Goal: Find specific page/section: Find specific page/section

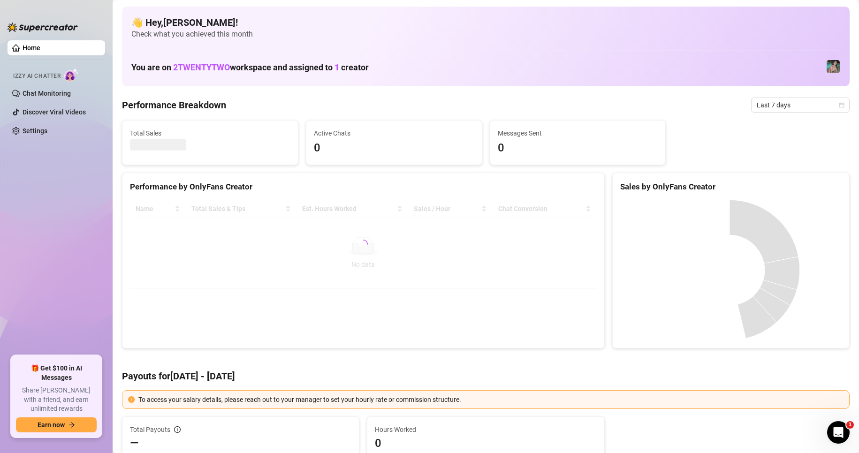
click at [52, 84] on div "Izzy AI Chatter" at bounding box center [55, 74] width 99 height 21
click at [59, 95] on link "Chat Monitoring" at bounding box center [47, 94] width 48 height 8
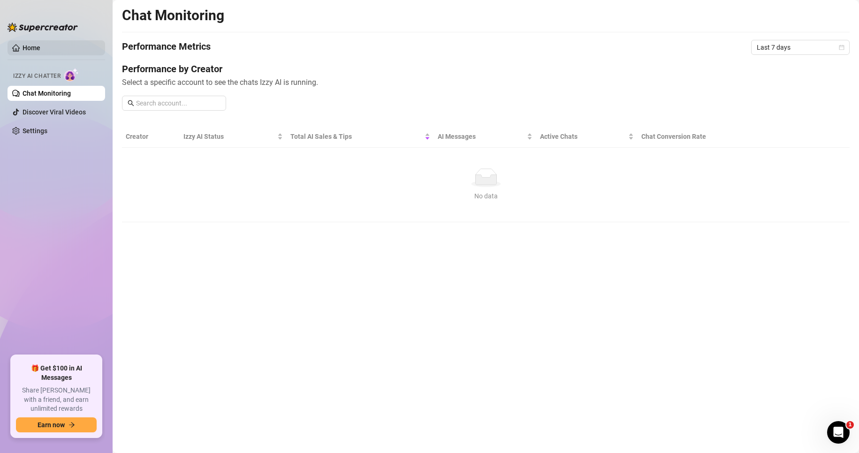
click at [40, 48] on link "Home" at bounding box center [32, 48] width 18 height 8
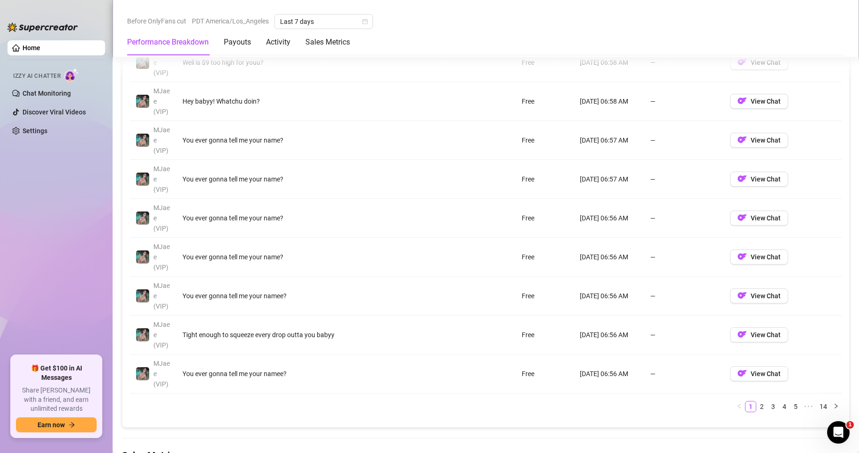
scroll to position [1009, 0]
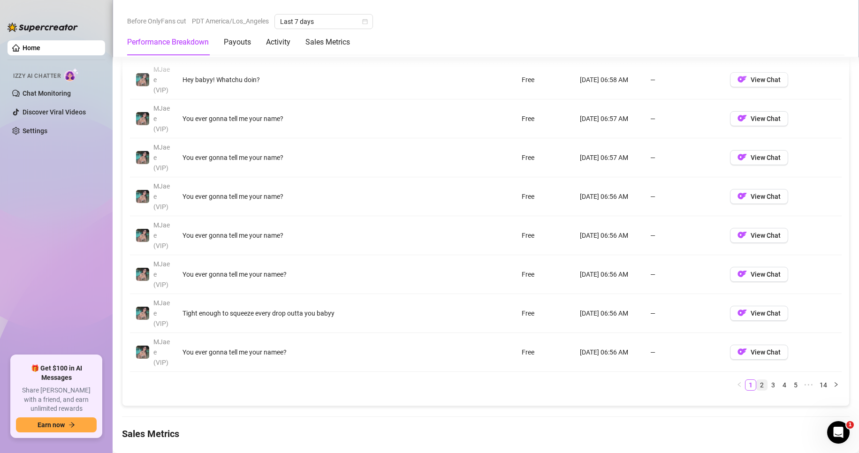
click at [757, 387] on link "2" at bounding box center [762, 385] width 10 height 10
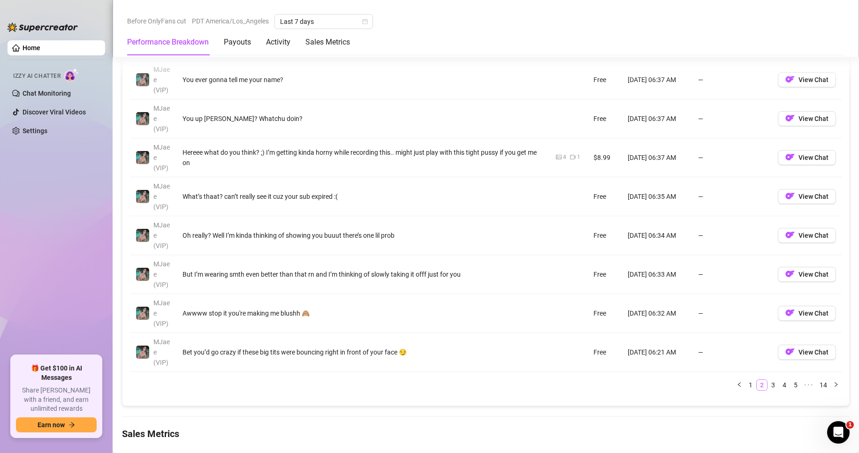
click at [757, 387] on link "2" at bounding box center [762, 385] width 10 height 10
click at [768, 385] on link "3" at bounding box center [773, 385] width 10 height 10
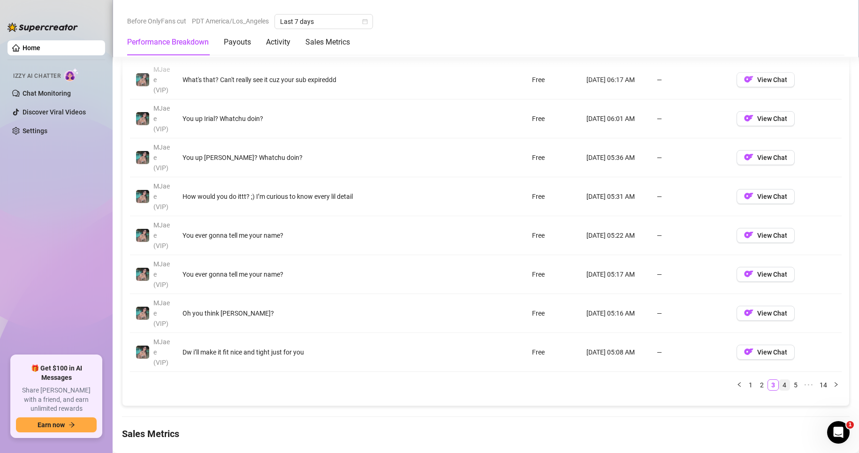
click at [779, 385] on link "4" at bounding box center [784, 385] width 10 height 10
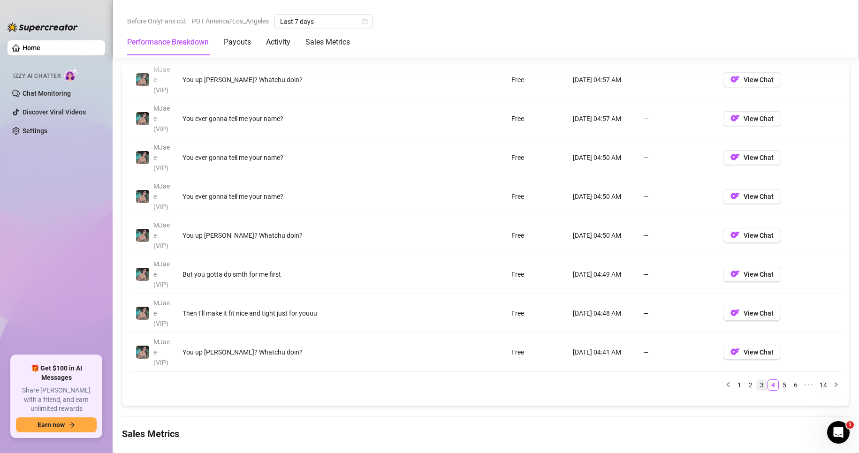
click at [757, 385] on link "3" at bounding box center [762, 385] width 10 height 10
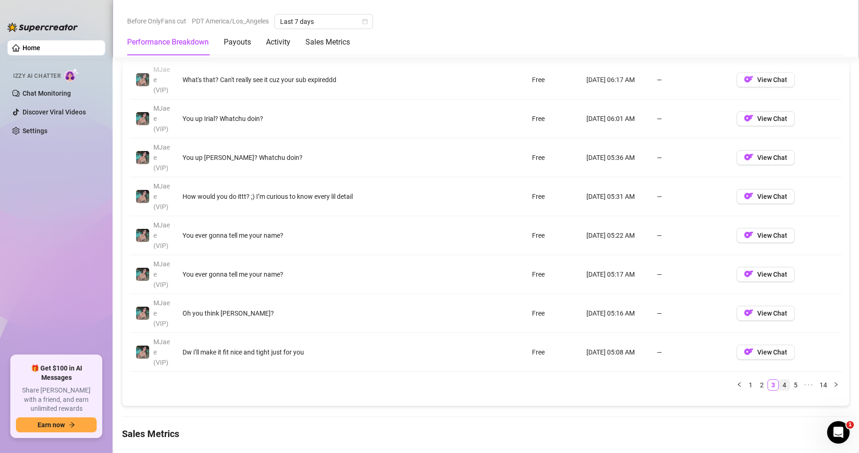
click at [779, 386] on link "4" at bounding box center [784, 385] width 10 height 10
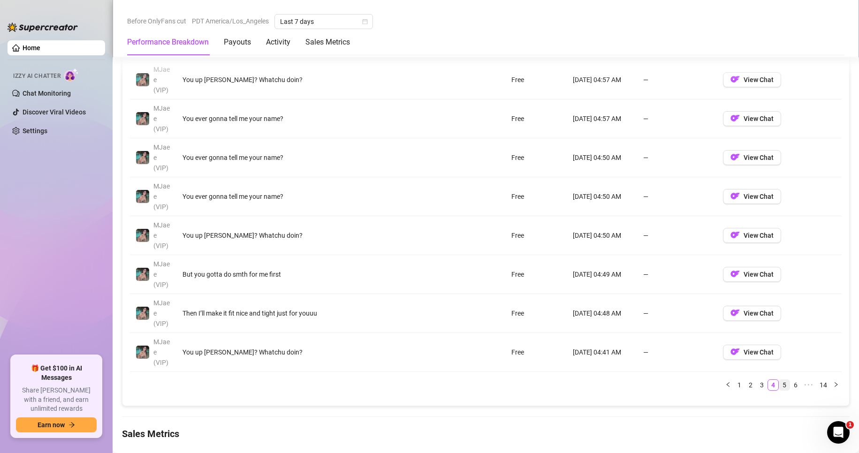
click at [779, 384] on link "5" at bounding box center [784, 385] width 10 height 10
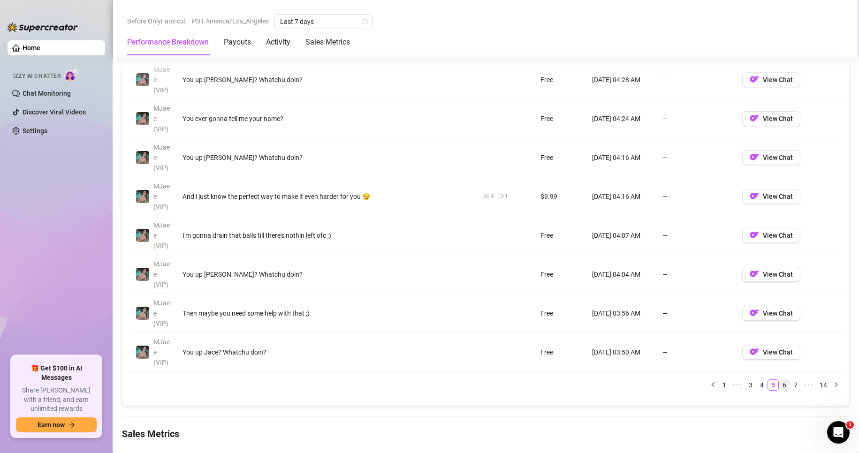
click at [779, 383] on link "6" at bounding box center [784, 385] width 10 height 10
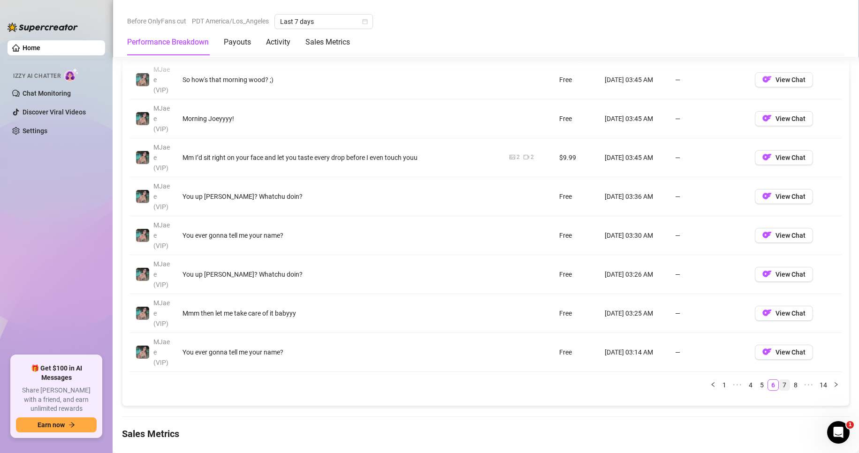
click at [779, 386] on link "7" at bounding box center [784, 385] width 10 height 10
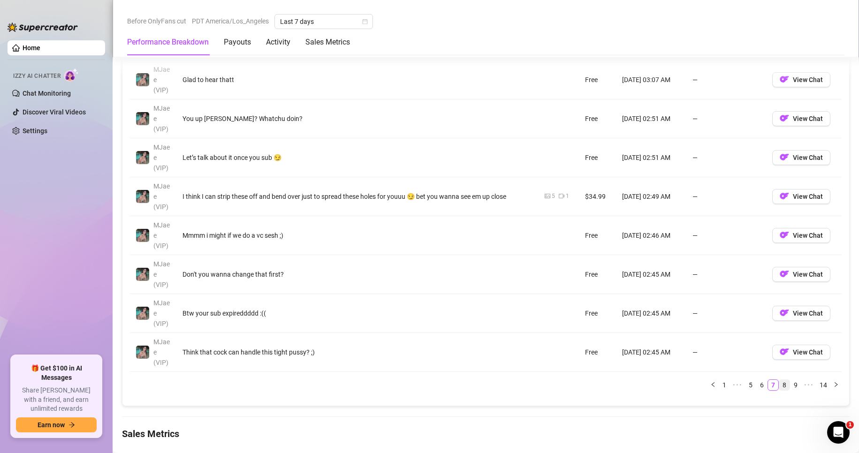
click at [780, 383] on link "8" at bounding box center [784, 385] width 10 height 10
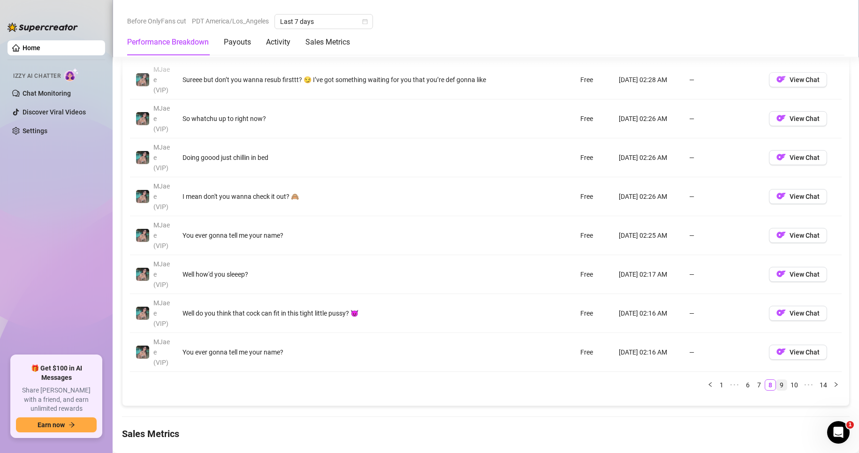
click at [777, 386] on link "9" at bounding box center [782, 385] width 10 height 10
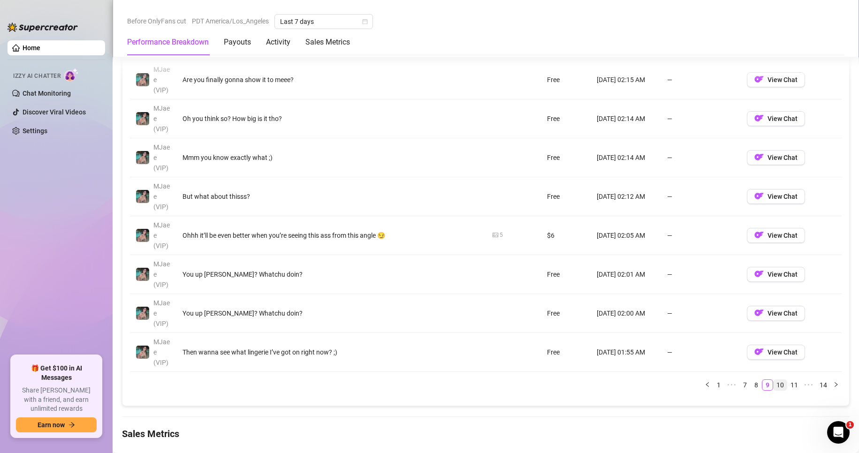
click at [778, 384] on link "10" at bounding box center [780, 385] width 13 height 10
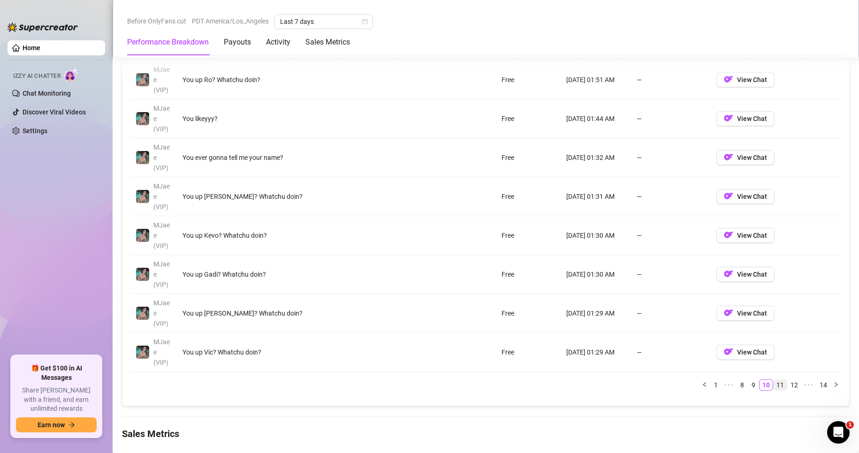
click at [778, 384] on link "11" at bounding box center [780, 385] width 13 height 10
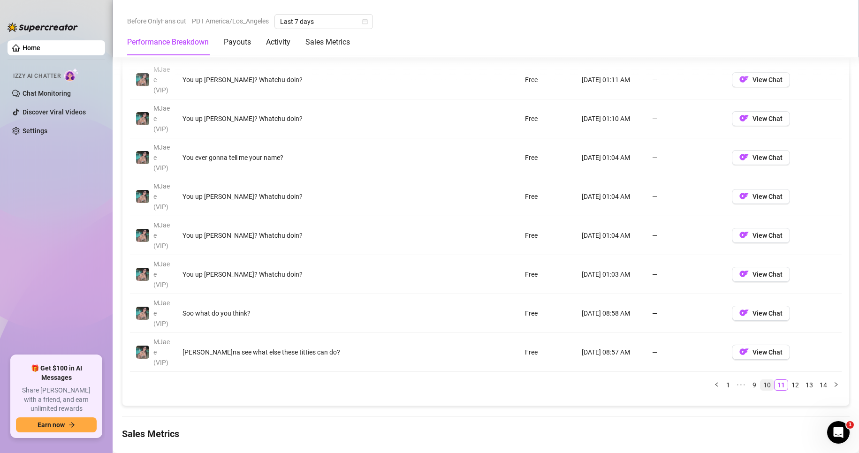
click at [763, 386] on link "10" at bounding box center [767, 385] width 13 height 10
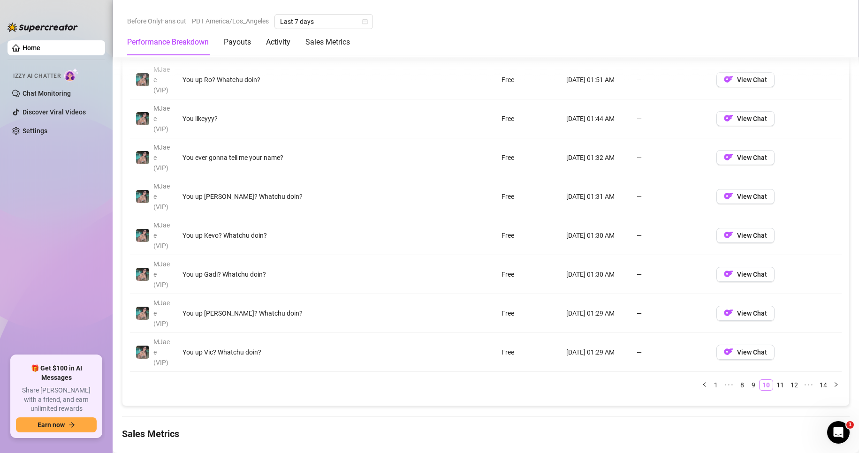
click at [760, 385] on link "10" at bounding box center [766, 385] width 13 height 10
click at [748, 387] on link "9" at bounding box center [753, 385] width 10 height 10
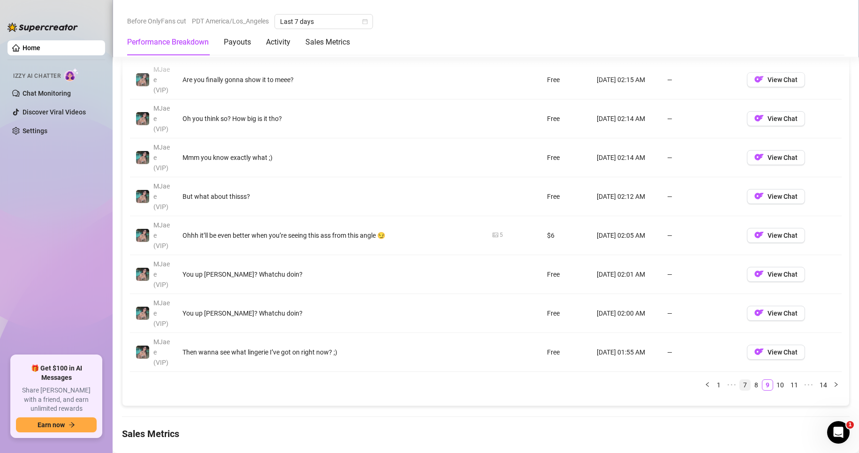
click at [740, 384] on link "7" at bounding box center [745, 385] width 10 height 10
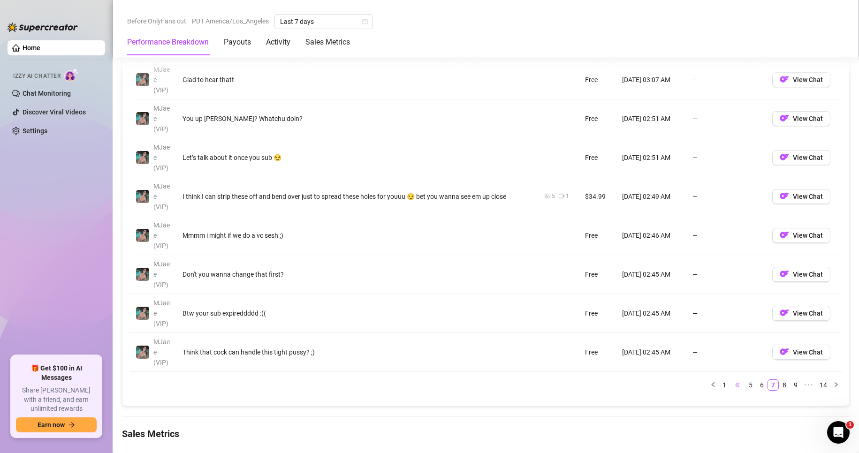
click at [730, 387] on span "•••" at bounding box center [737, 385] width 15 height 11
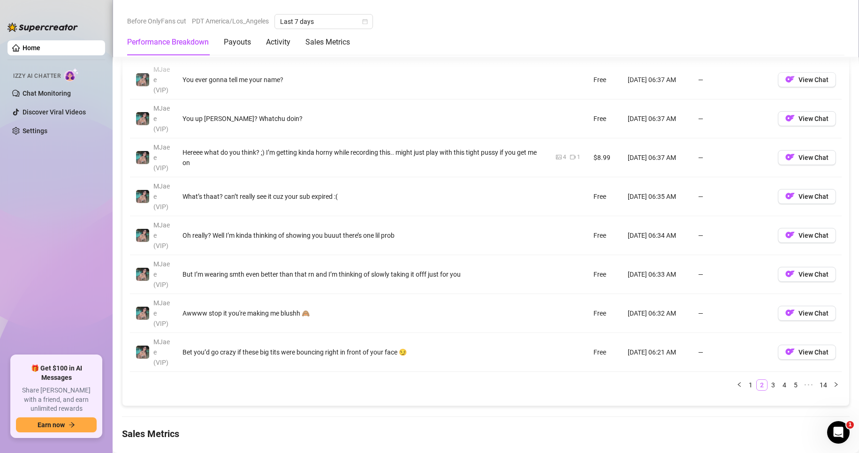
click at [756, 387] on li "2" at bounding box center [761, 385] width 11 height 11
click at [746, 387] on link "1" at bounding box center [751, 385] width 10 height 10
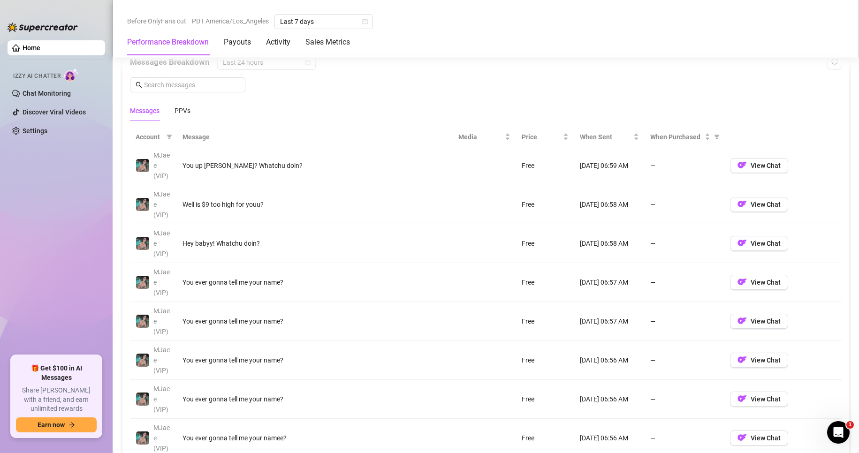
scroll to position [821, 0]
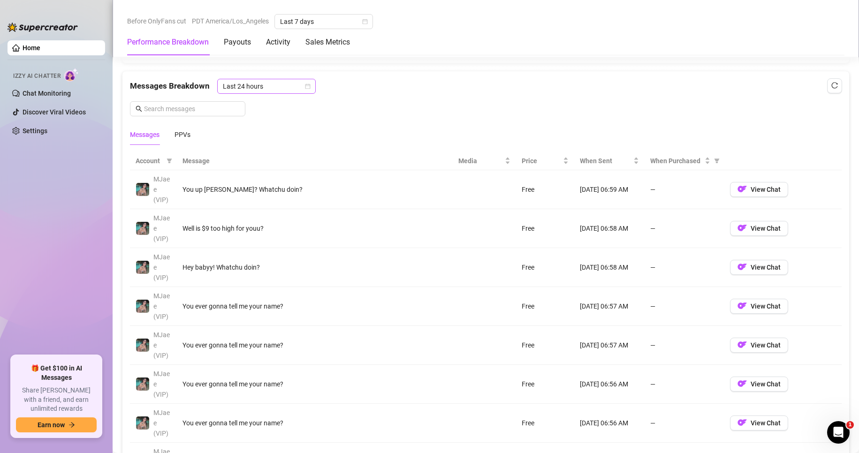
click at [268, 84] on span "Last 24 hours" at bounding box center [266, 86] width 87 height 14
click at [307, 86] on icon "calendar" at bounding box center [308, 87] width 6 height 6
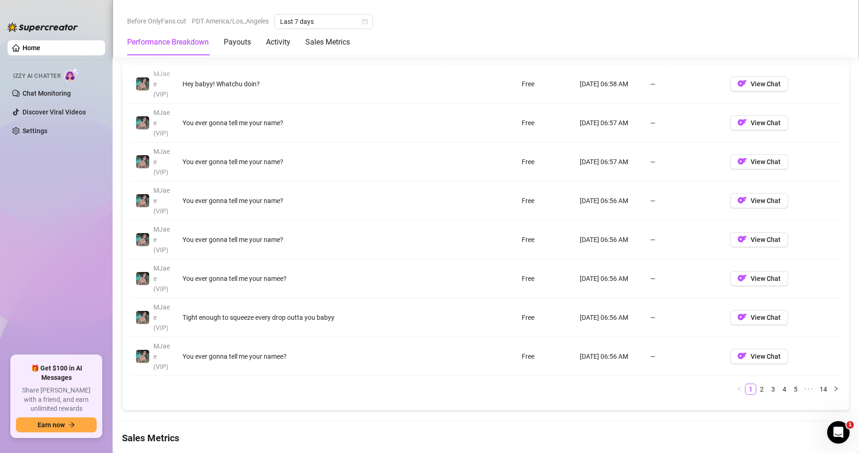
scroll to position [1009, 0]
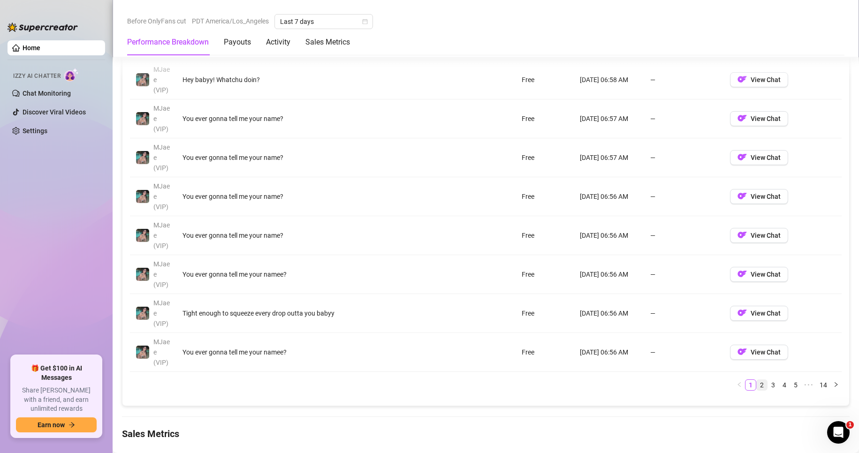
click at [757, 385] on link "2" at bounding box center [762, 385] width 10 height 10
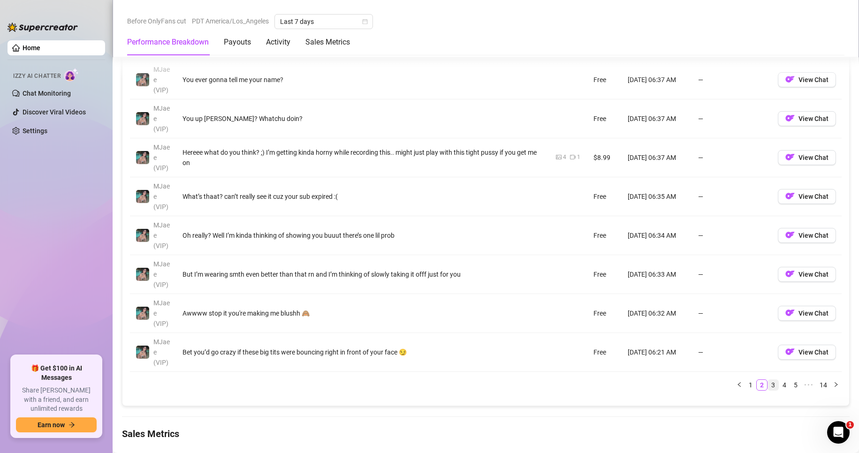
click at [768, 388] on link "3" at bounding box center [773, 385] width 10 height 10
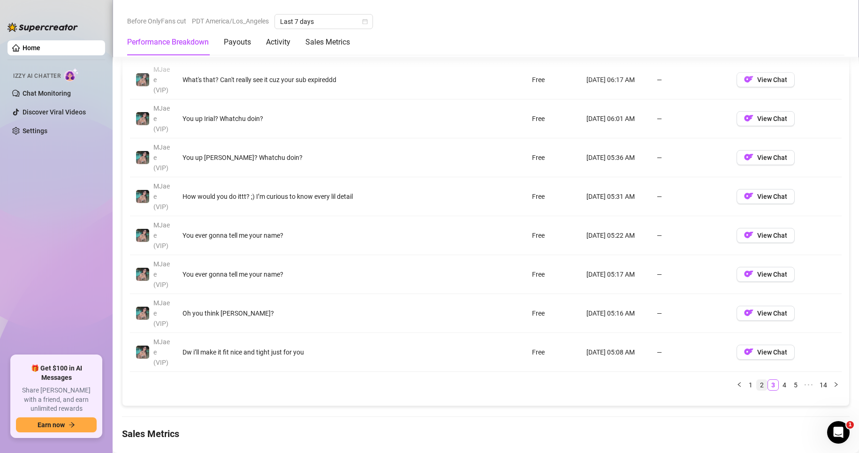
click at [757, 386] on link "2" at bounding box center [762, 385] width 10 height 10
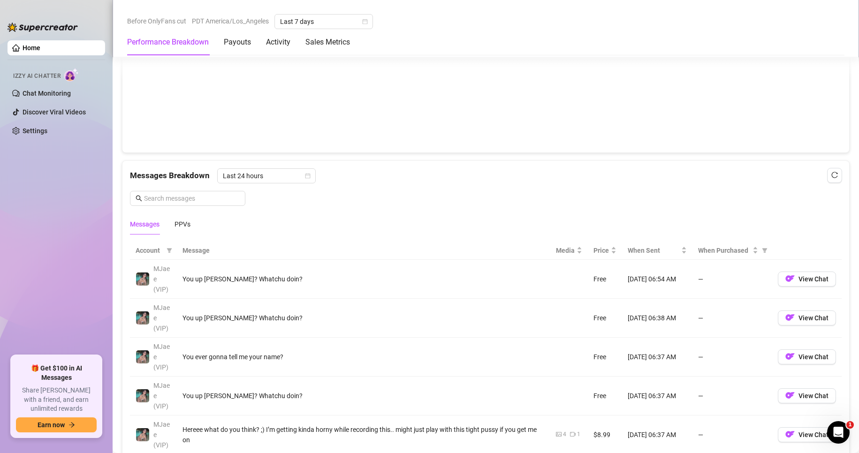
scroll to position [727, 0]
